Goal: Task Accomplishment & Management: Manage account settings

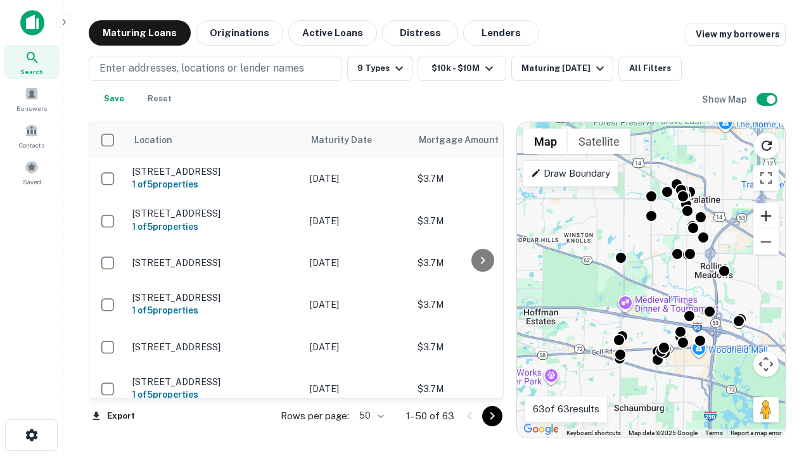
click at [766, 216] on button "Zoom in" at bounding box center [765, 215] width 25 height 25
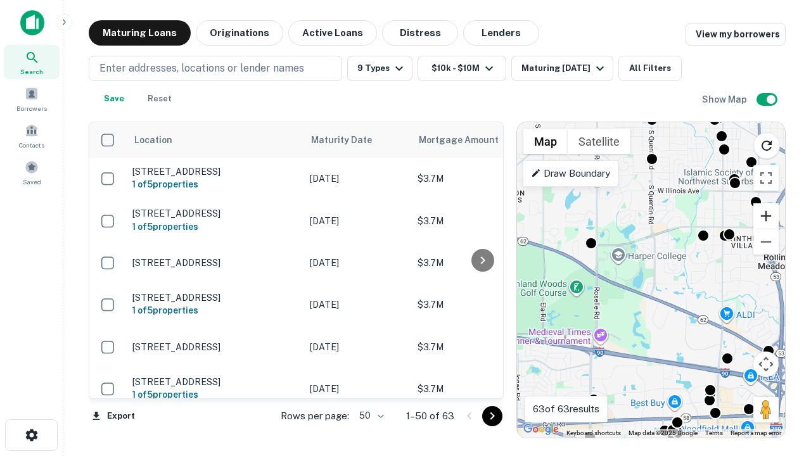
click at [766, 216] on button "Zoom in" at bounding box center [765, 215] width 25 height 25
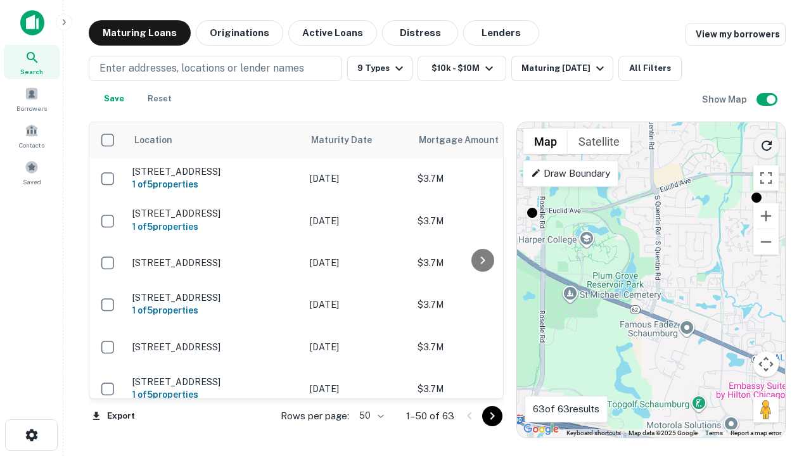
click at [766, 143] on icon "Reload search area" at bounding box center [766, 145] width 15 height 15
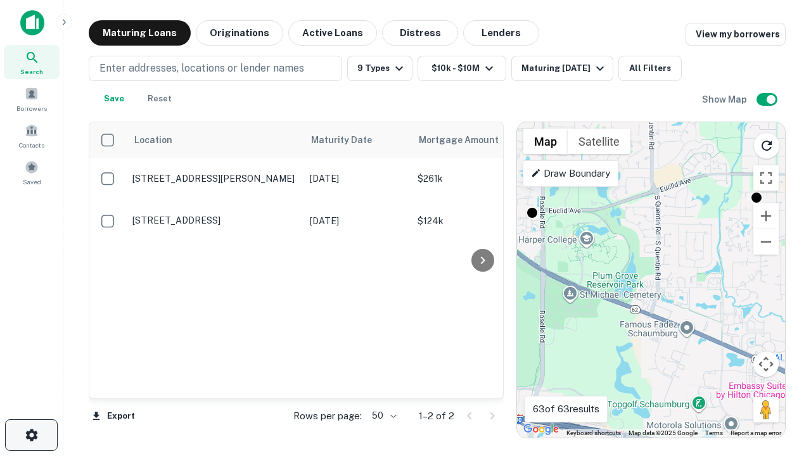
click at [31, 435] on icon "button" at bounding box center [31, 434] width 15 height 15
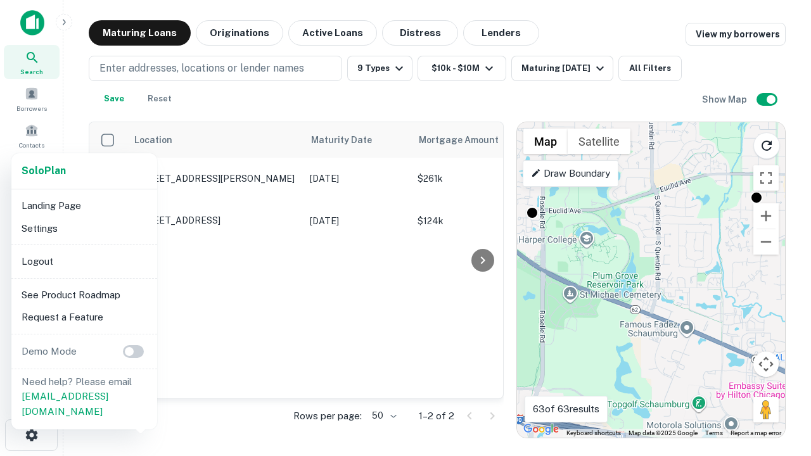
click at [84, 261] on li "Logout" at bounding box center [84, 261] width 136 height 23
